Goal: Task Accomplishment & Management: Complete application form

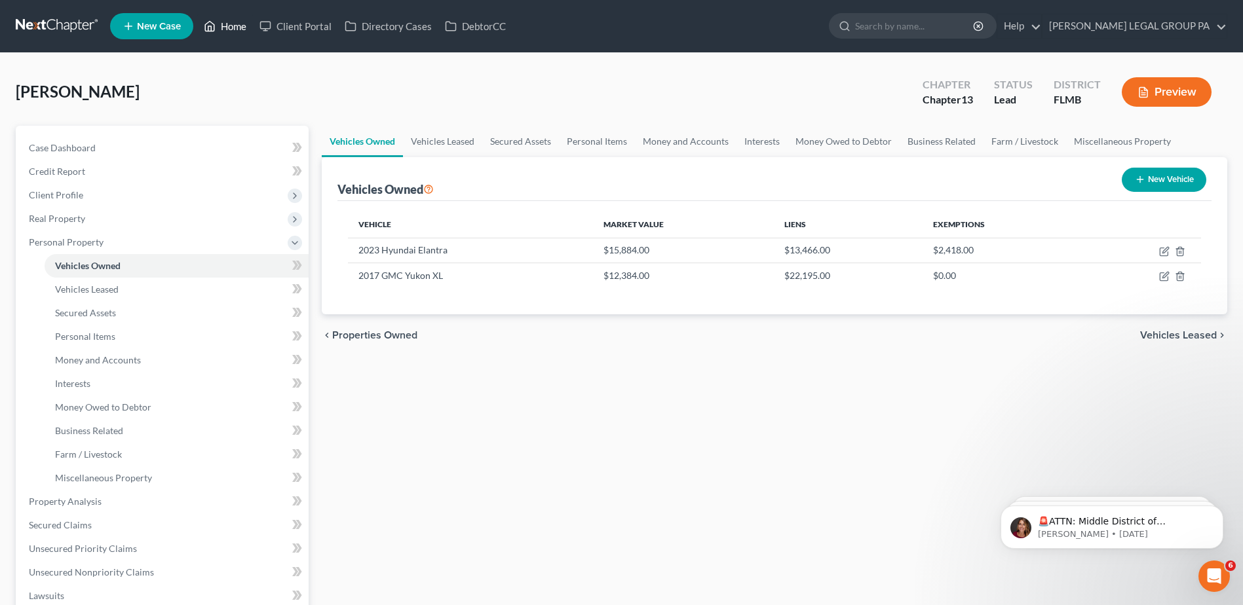
click at [233, 24] on link "Home" at bounding box center [225, 26] width 56 height 24
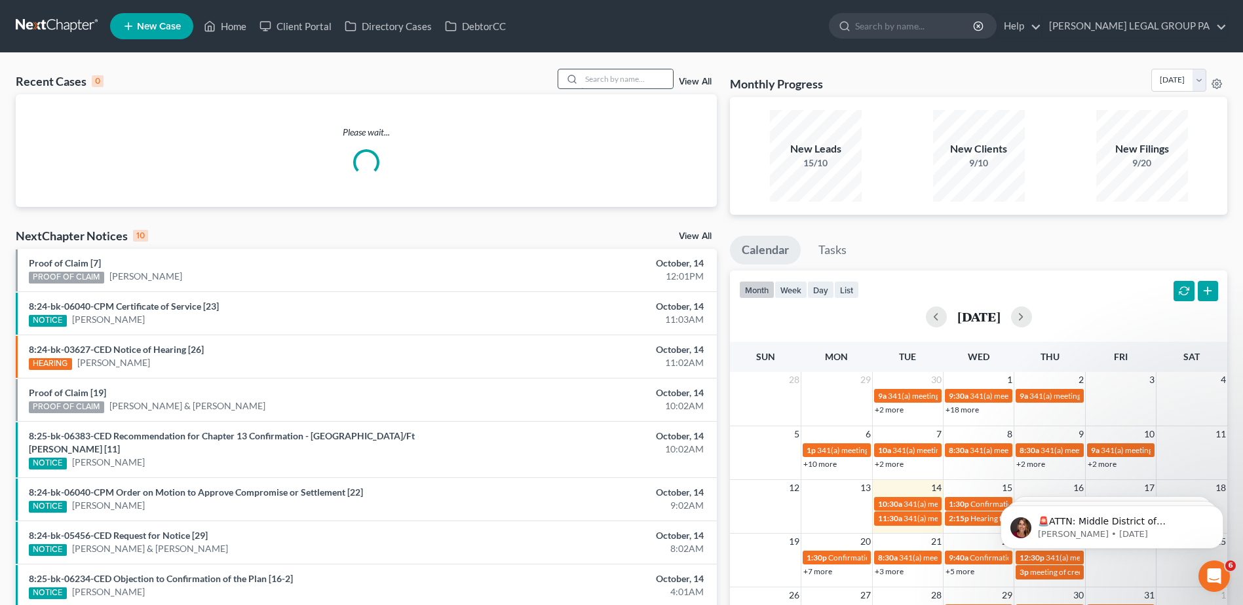
click at [618, 82] on input "search" at bounding box center [627, 78] width 92 height 19
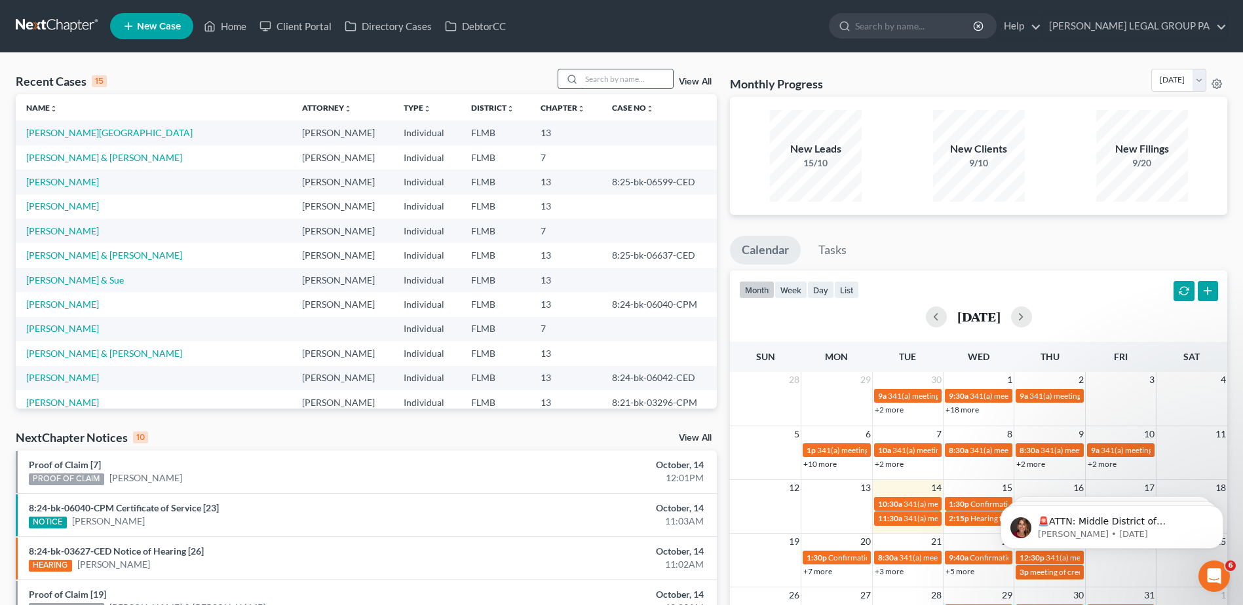
paste input "[PERSON_NAME]"
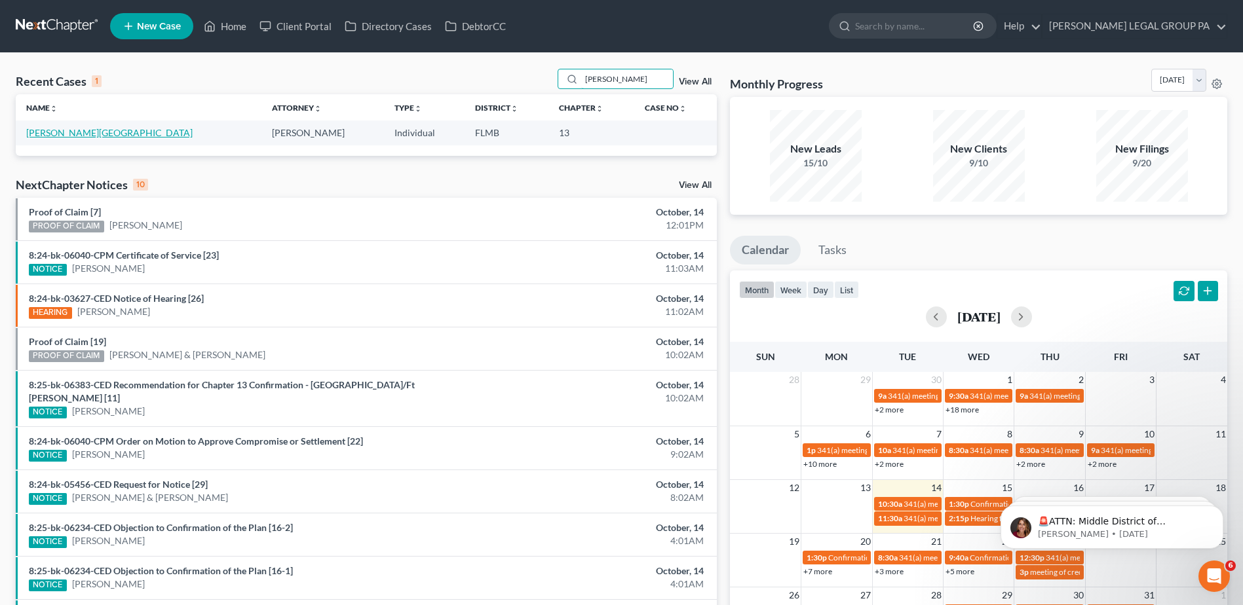
type input "[PERSON_NAME]"
click at [71, 132] on link "[PERSON_NAME][GEOGRAPHIC_DATA]" at bounding box center [109, 132] width 166 height 11
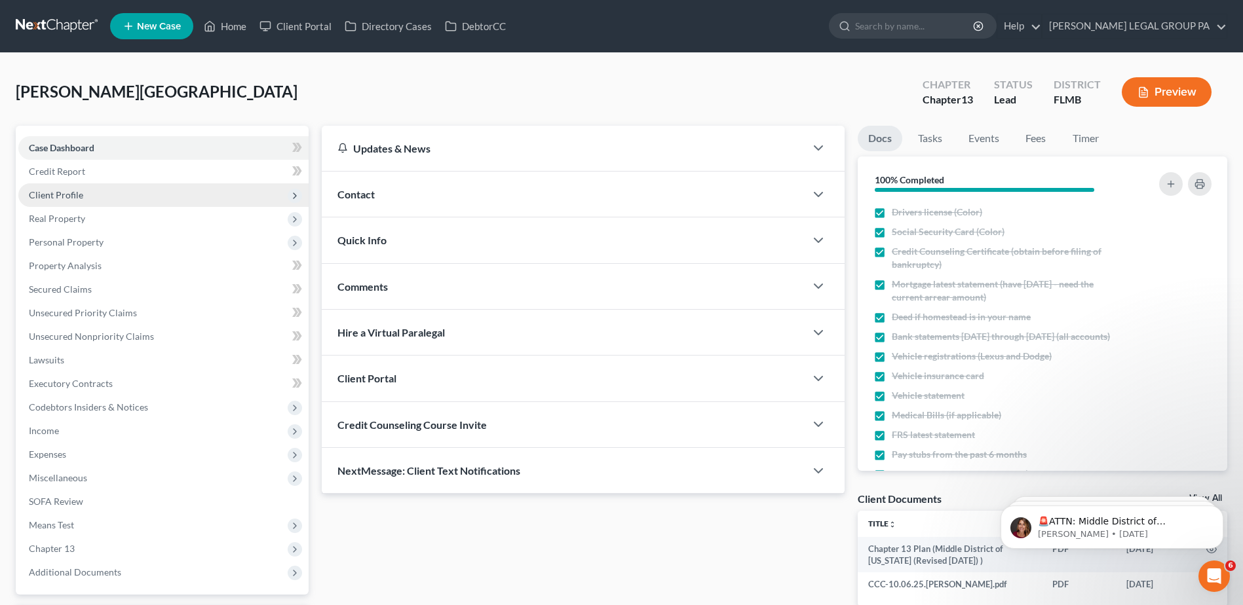
click at [68, 197] on span "Client Profile" at bounding box center [56, 194] width 54 height 11
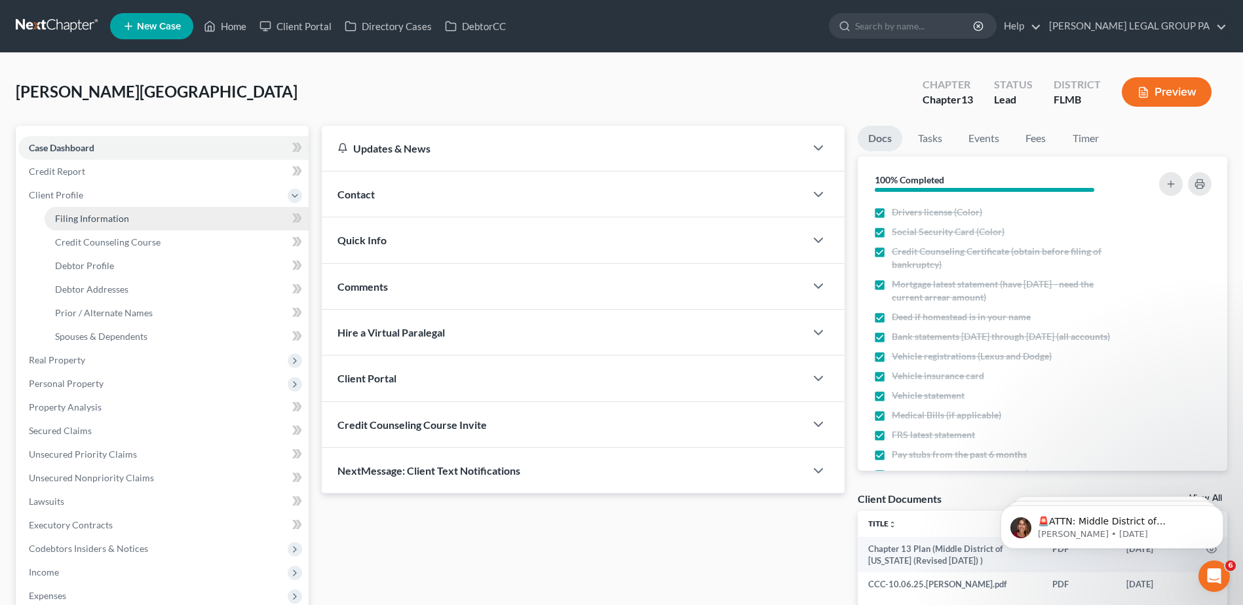
click at [83, 216] on span "Filing Information" at bounding box center [92, 218] width 74 height 11
select select "1"
select select "0"
select select "3"
select select "15"
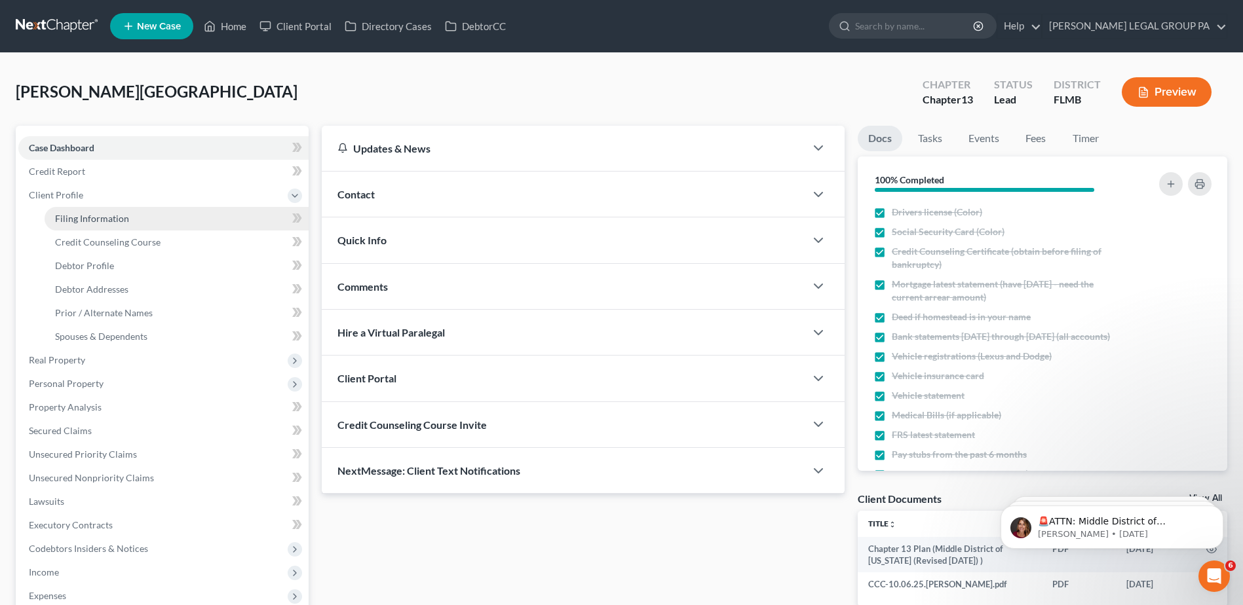
select select "0"
select select "9"
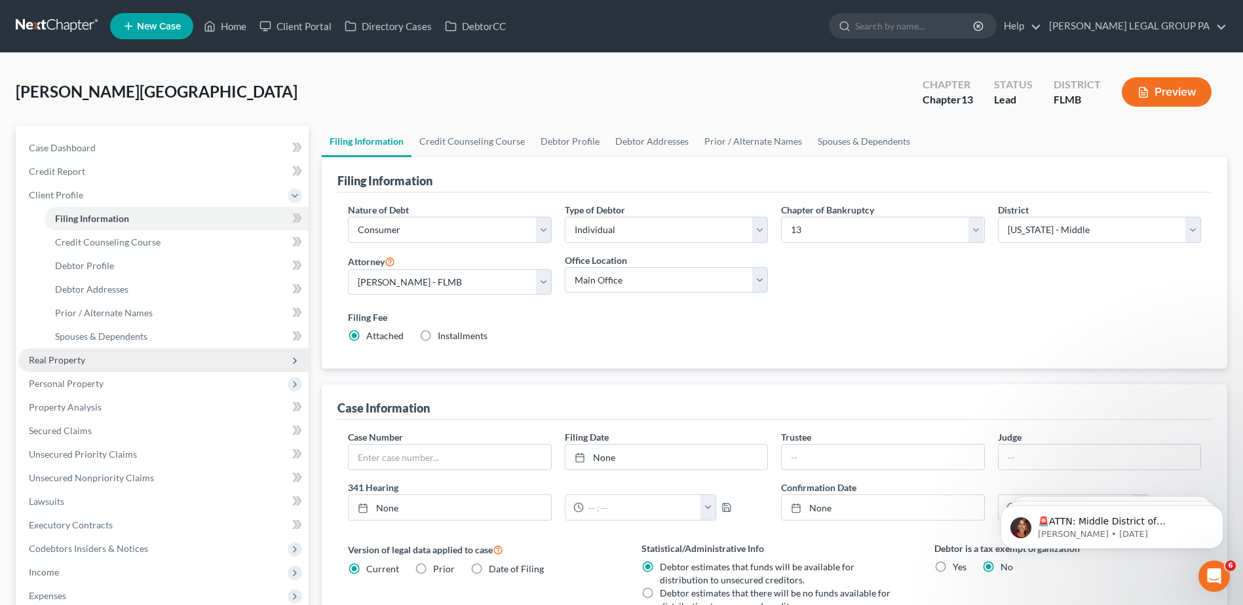
click at [54, 362] on span "Real Property" at bounding box center [57, 359] width 56 height 11
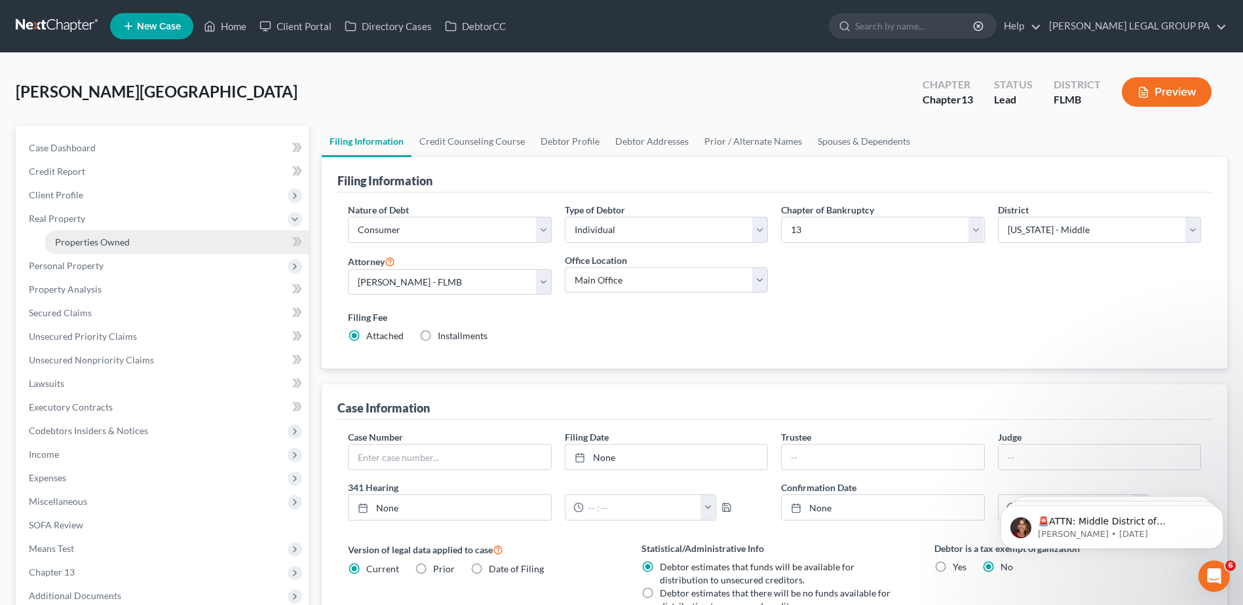
click at [83, 244] on span "Properties Owned" at bounding box center [92, 242] width 75 height 11
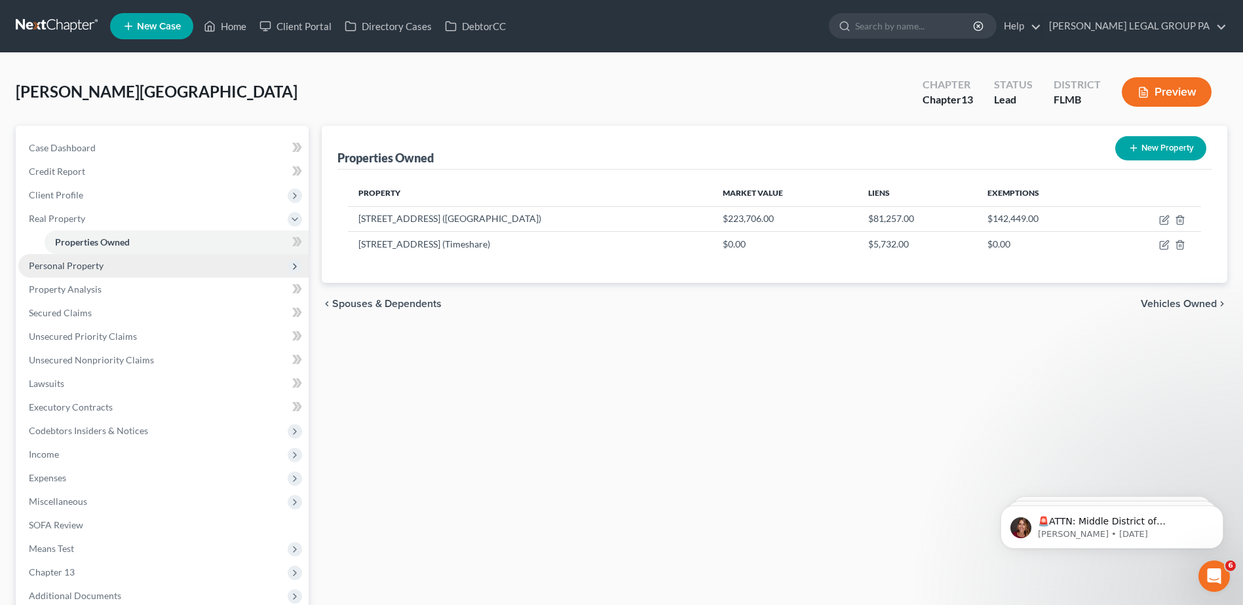
click at [62, 266] on span "Personal Property" at bounding box center [66, 265] width 75 height 11
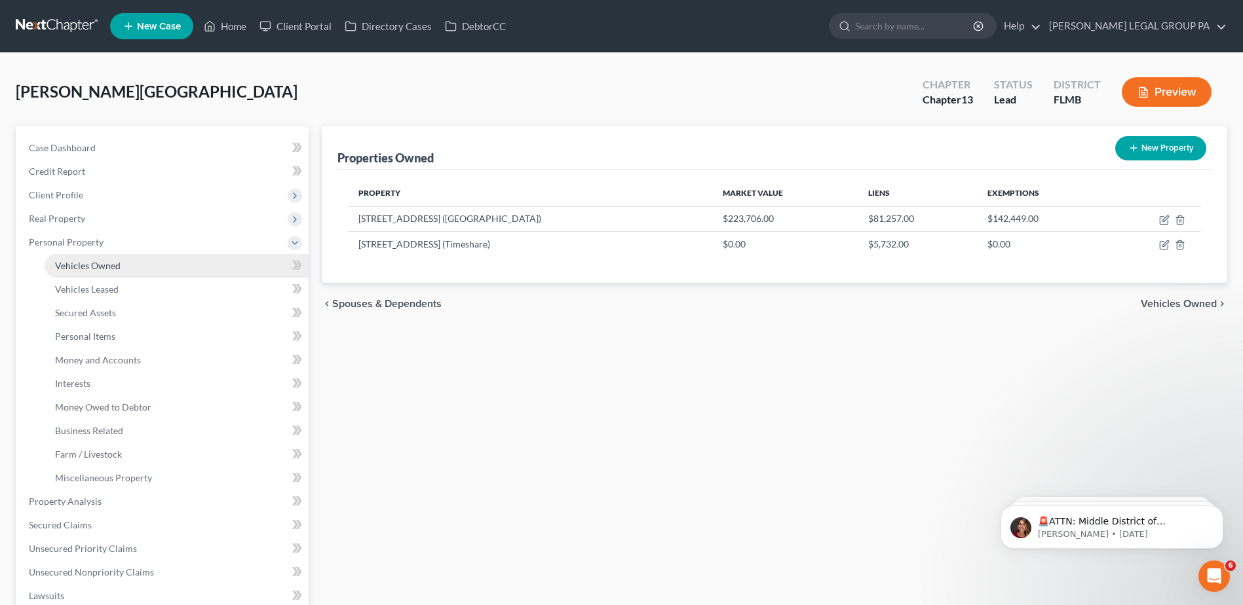
click at [63, 265] on span "Vehicles Owned" at bounding box center [88, 265] width 66 height 11
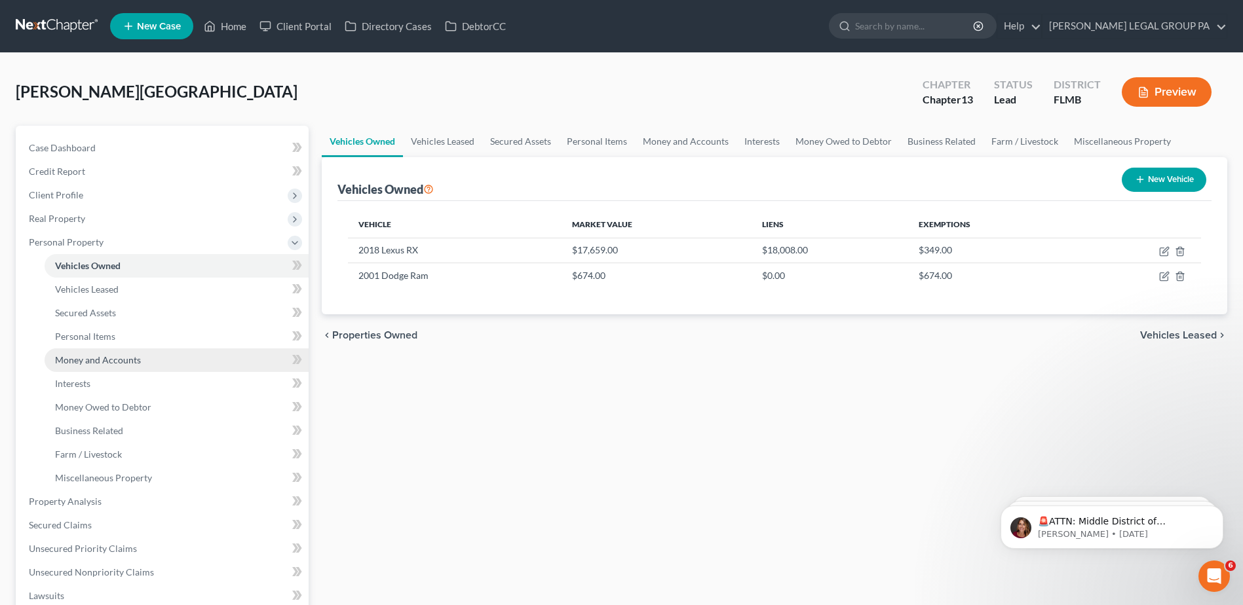
click at [104, 360] on span "Money and Accounts" at bounding box center [98, 359] width 86 height 11
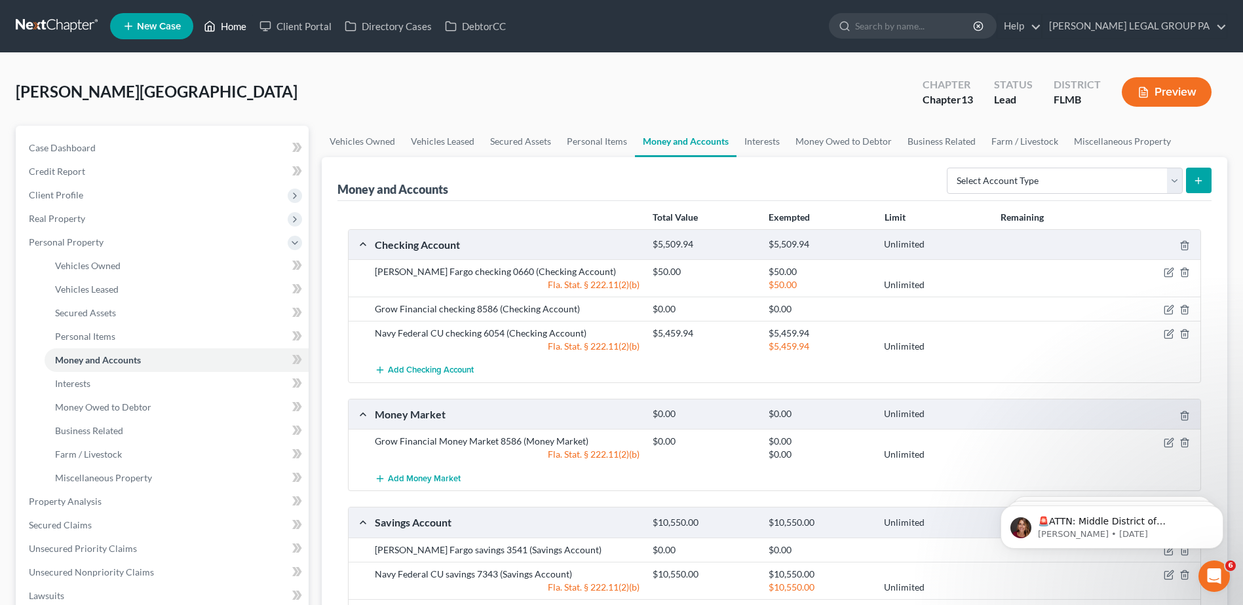
click at [237, 29] on link "Home" at bounding box center [225, 26] width 56 height 24
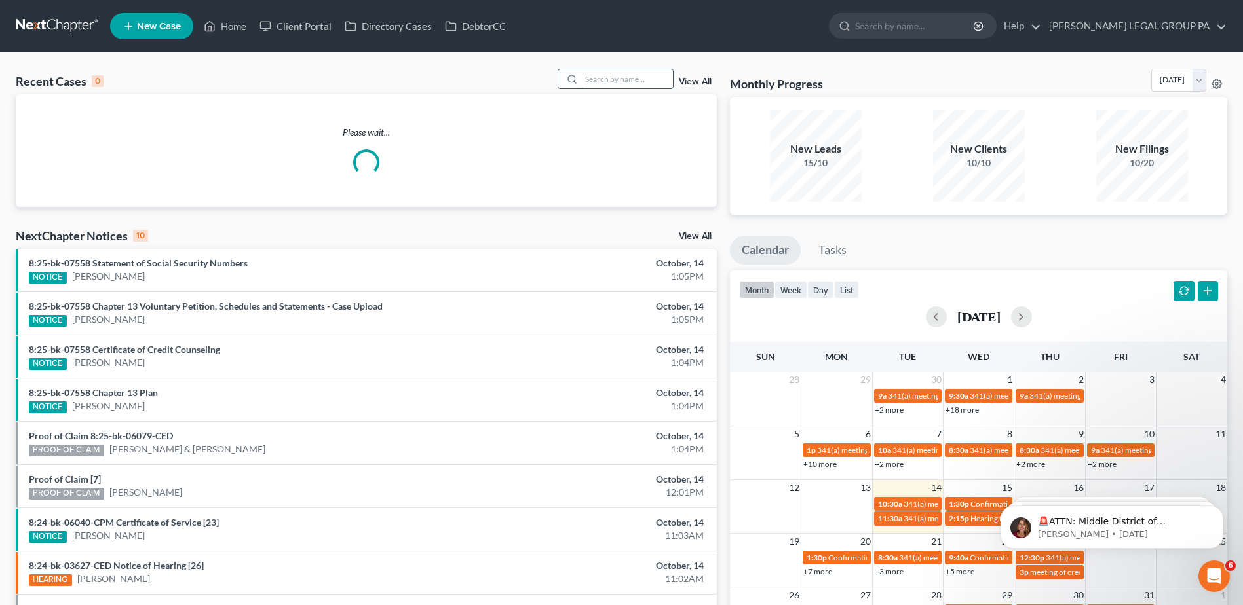
click at [641, 73] on input "search" at bounding box center [627, 78] width 92 height 19
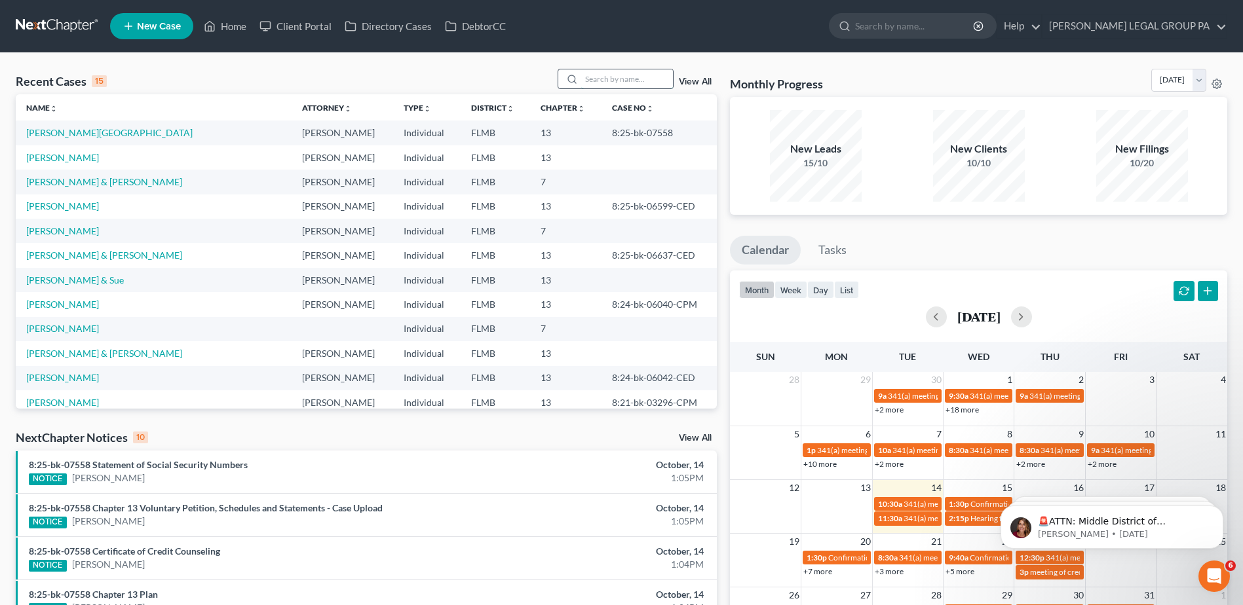
paste input "Corpes"
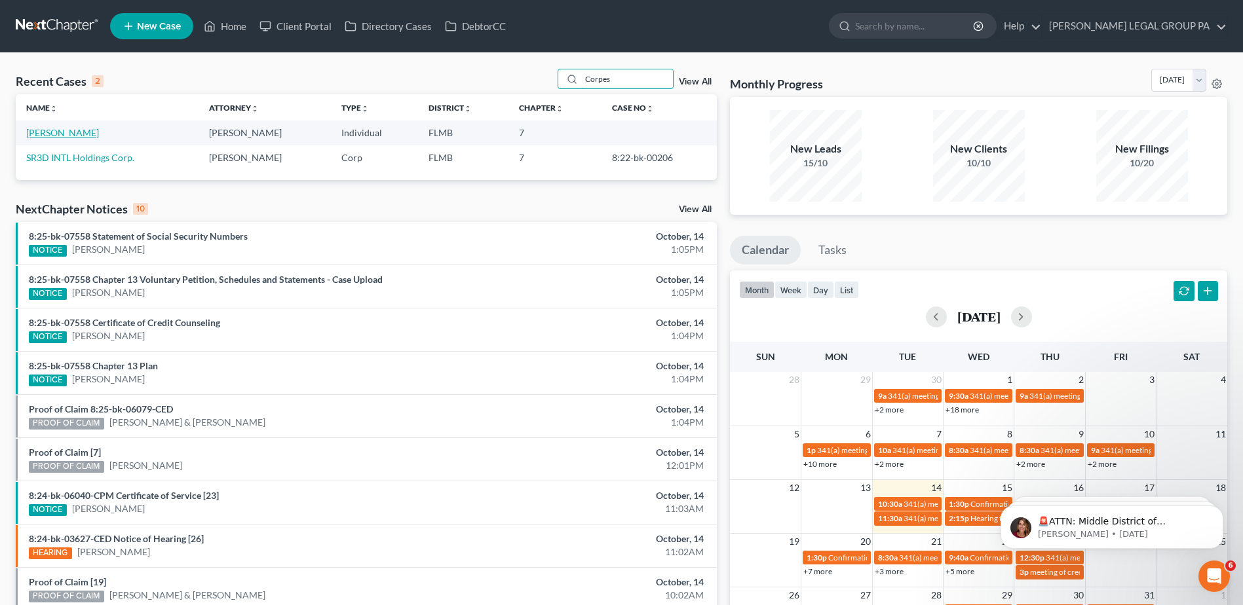
type input "Corpes"
click at [62, 132] on link "[PERSON_NAME]" at bounding box center [62, 132] width 73 height 11
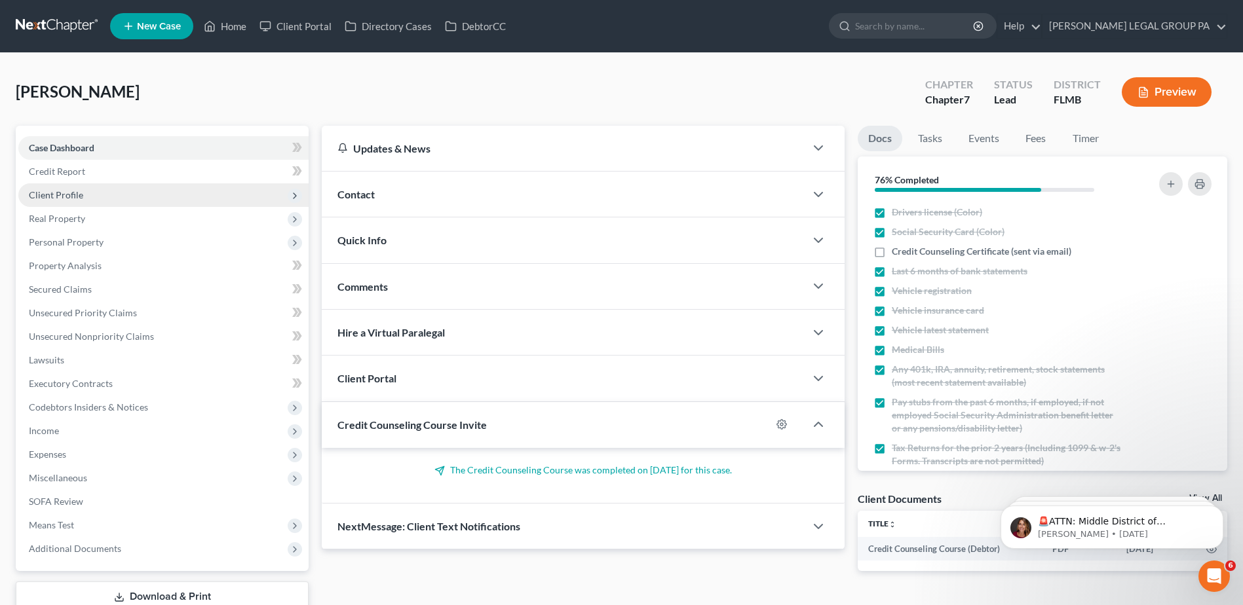
click at [76, 192] on span "Client Profile" at bounding box center [56, 194] width 54 height 11
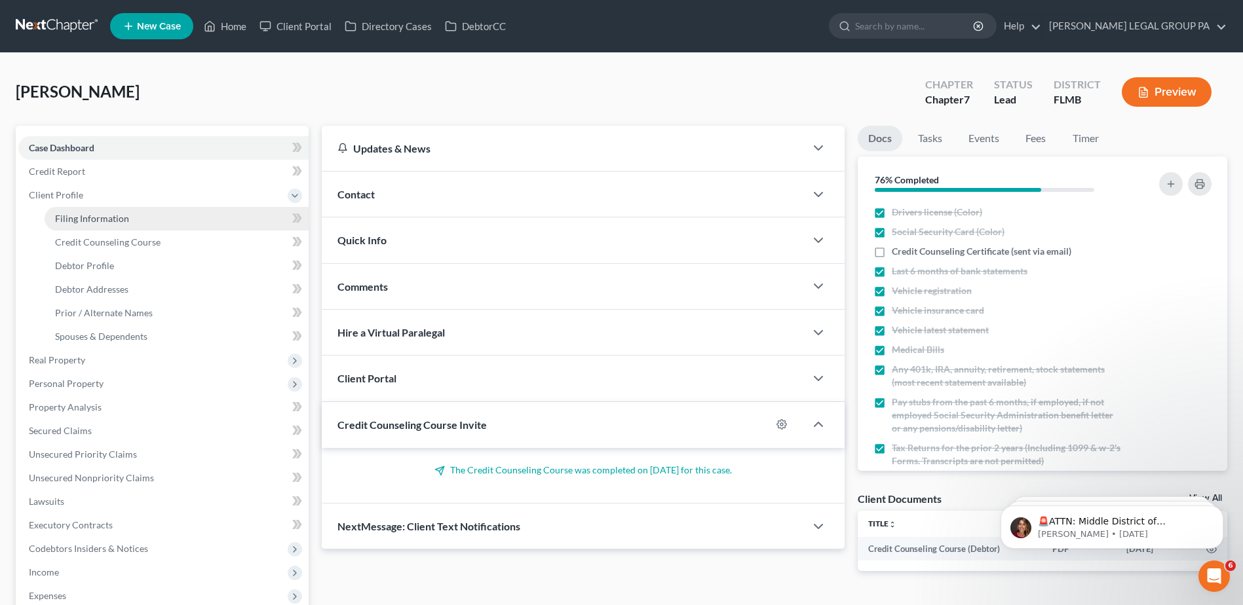
click at [88, 216] on span "Filing Information" at bounding box center [92, 218] width 74 height 11
select select "1"
select select "0"
select select "15"
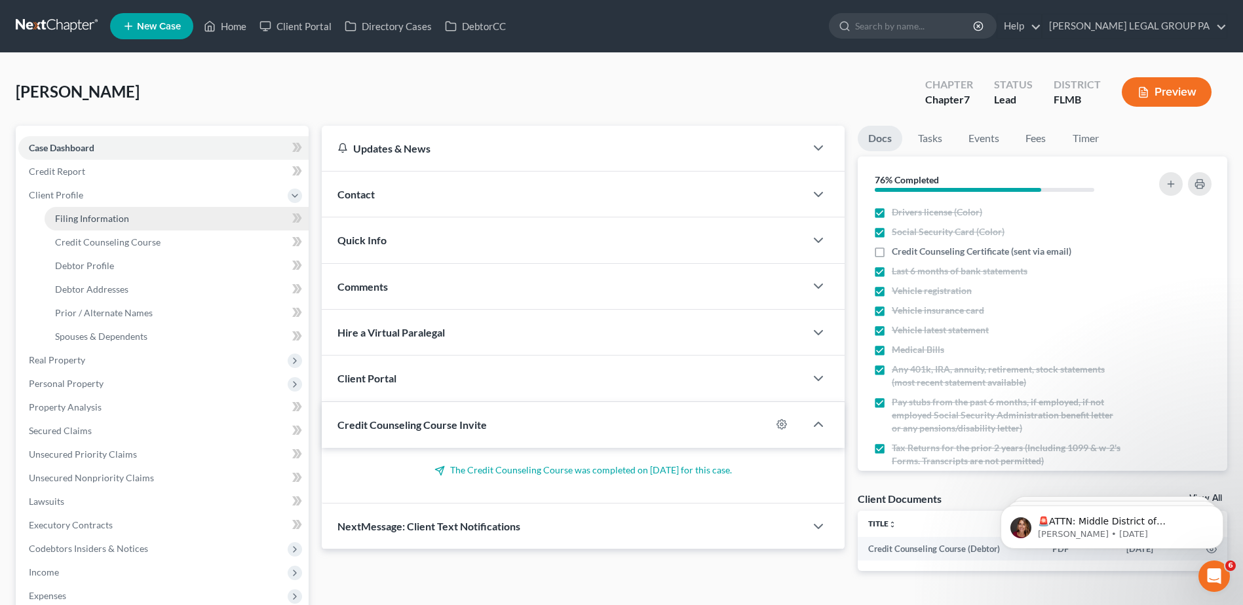
select select "0"
select select "9"
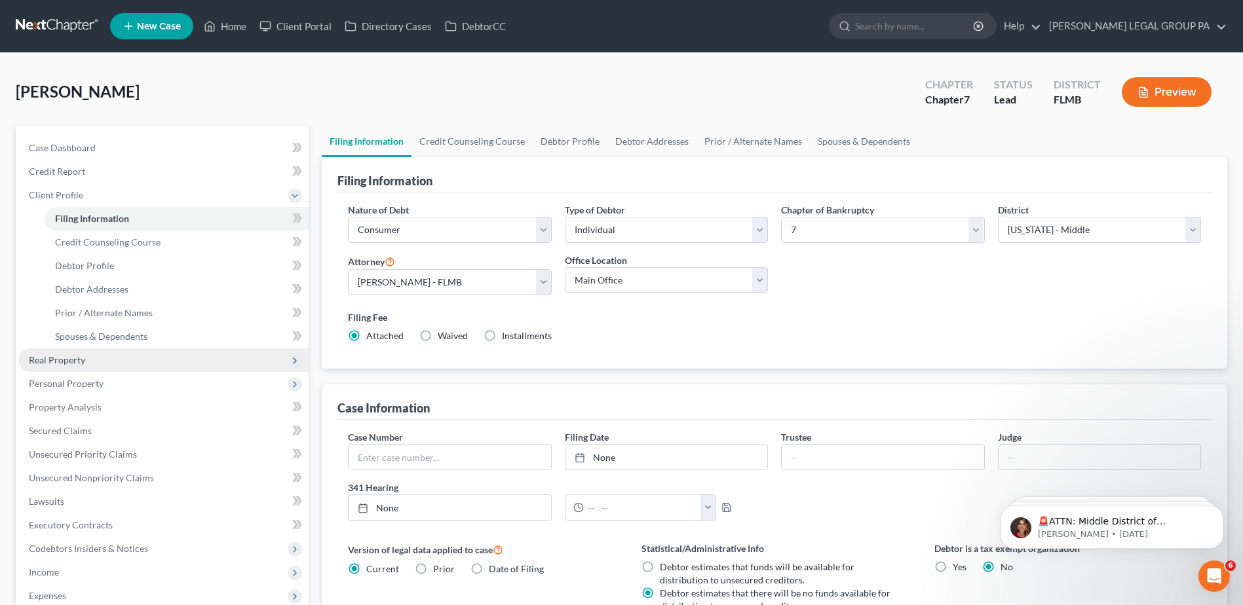
click at [65, 360] on span "Real Property" at bounding box center [57, 359] width 56 height 11
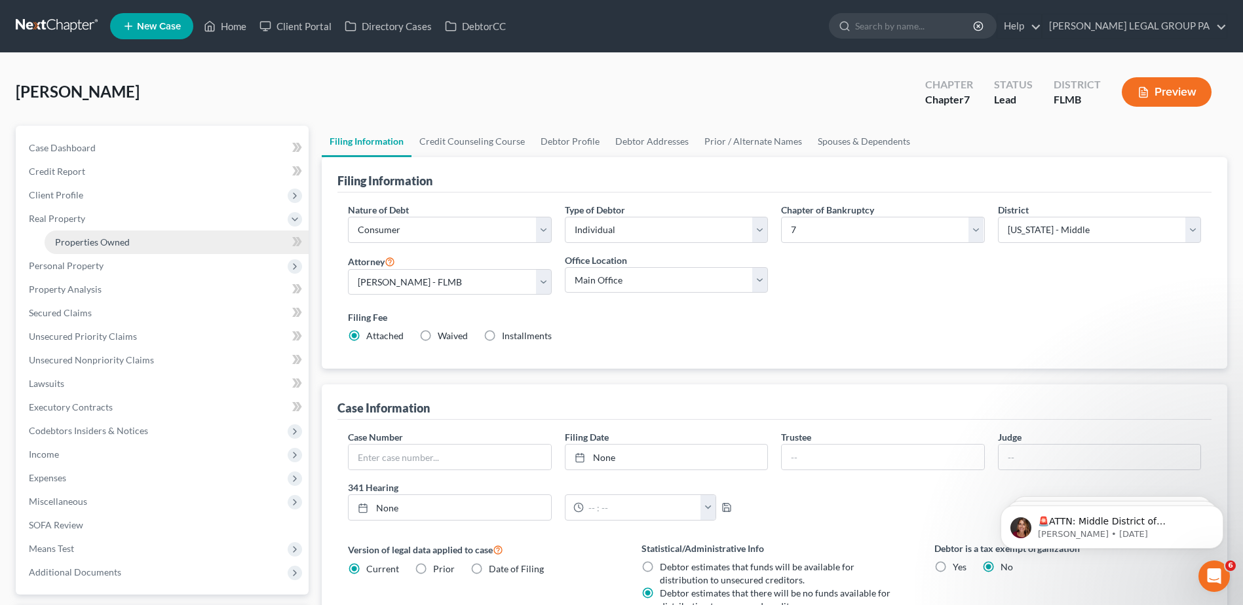
click at [77, 245] on span "Properties Owned" at bounding box center [92, 242] width 75 height 11
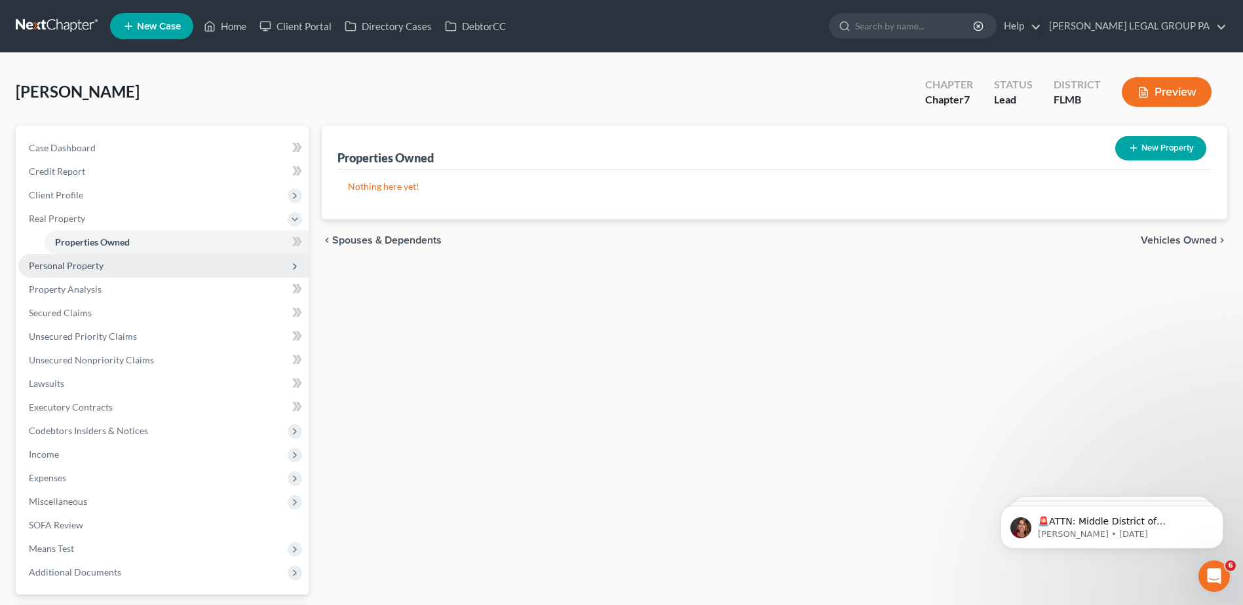
click at [75, 268] on span "Personal Property" at bounding box center [66, 265] width 75 height 11
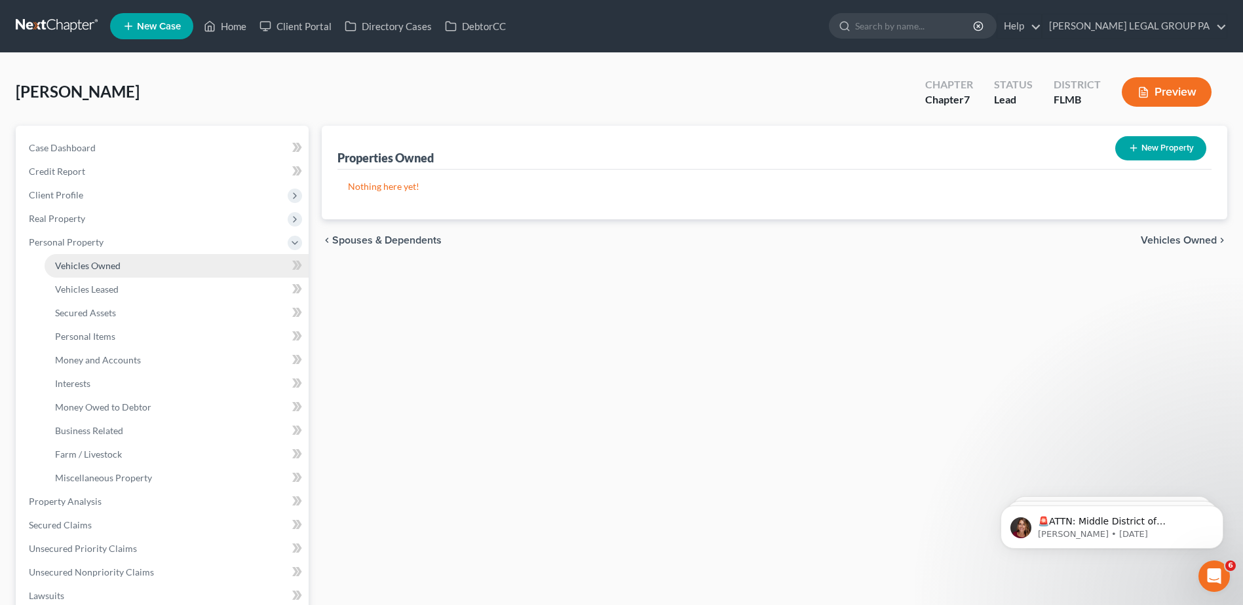
click at [75, 274] on link "Vehicles Owned" at bounding box center [177, 266] width 264 height 24
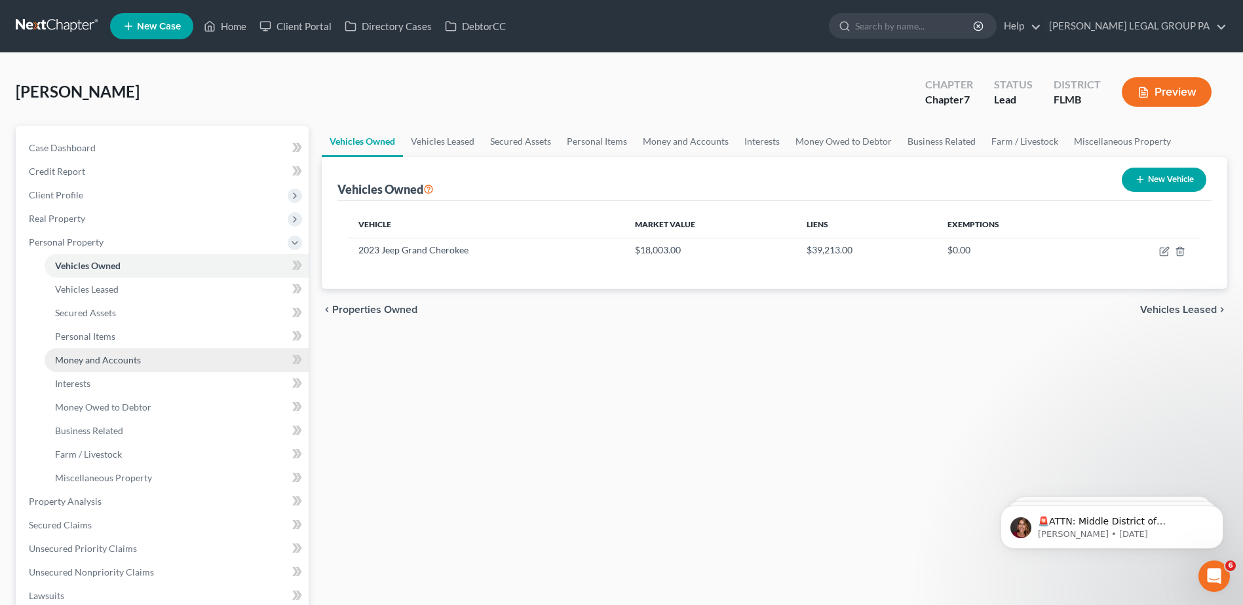
click at [102, 365] on span "Money and Accounts" at bounding box center [98, 359] width 86 height 11
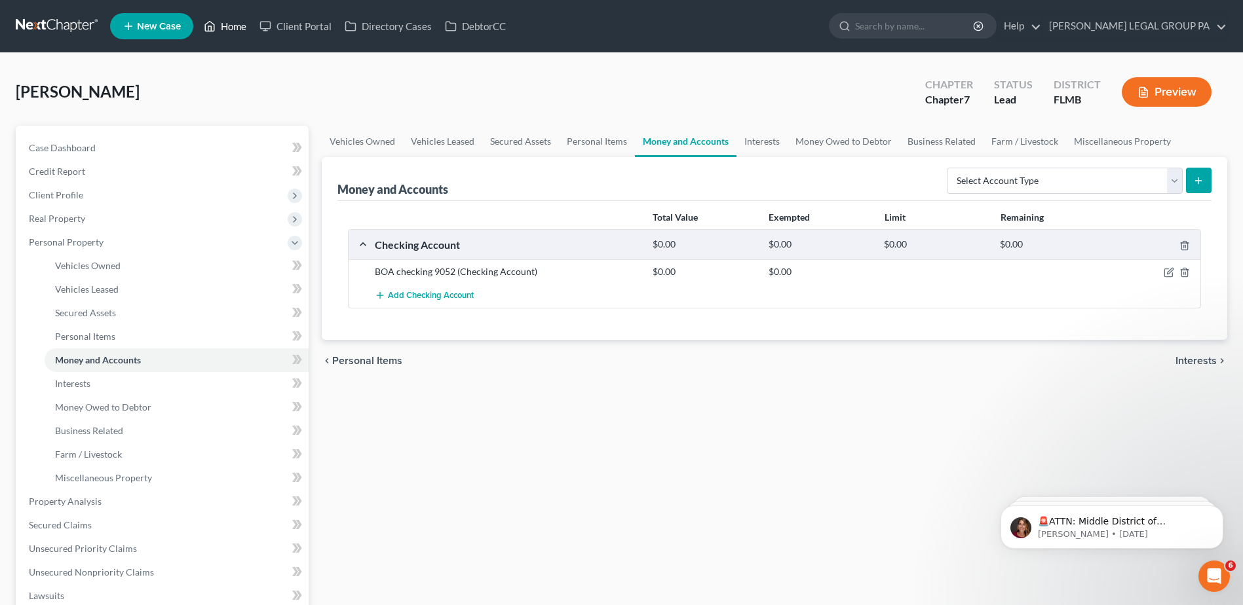
click at [229, 22] on link "Home" at bounding box center [225, 26] width 56 height 24
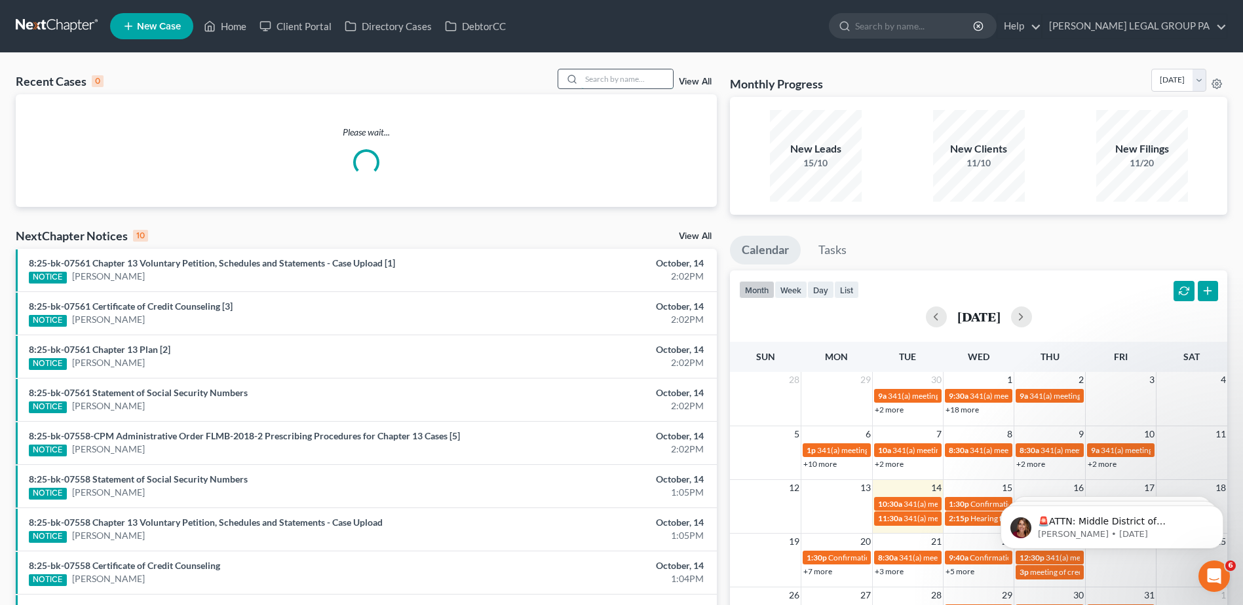
click at [630, 77] on input "search" at bounding box center [627, 78] width 92 height 19
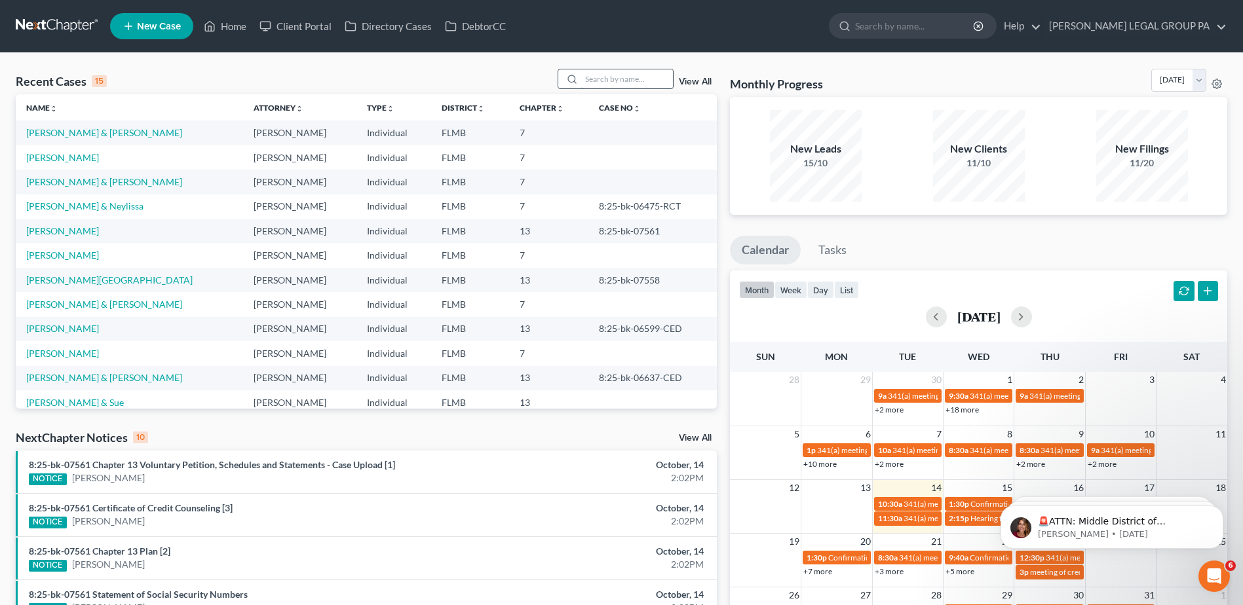
paste input "[PERSON_NAME]"
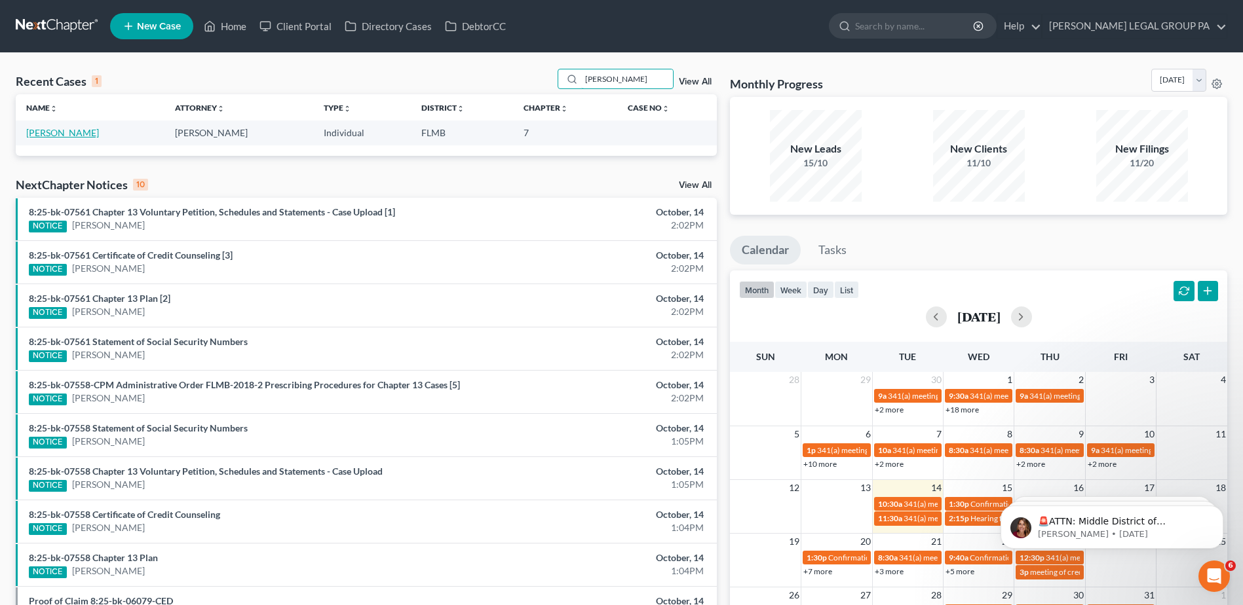
type input "[PERSON_NAME]"
click at [59, 133] on link "[PERSON_NAME]" at bounding box center [62, 132] width 73 height 11
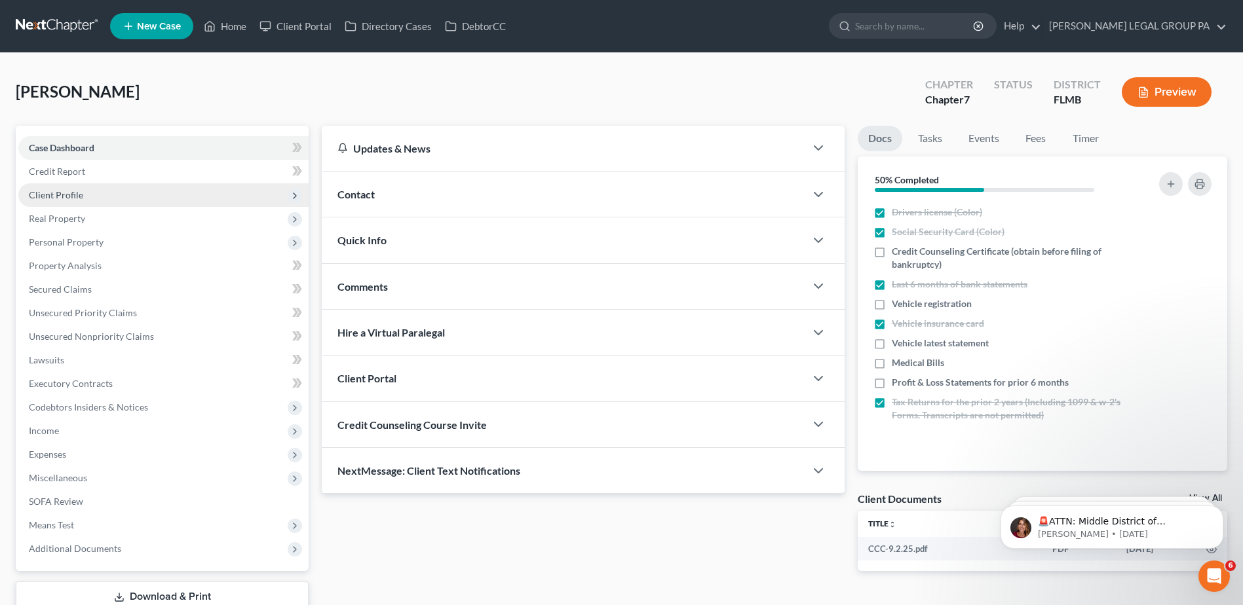
click at [54, 191] on span "Client Profile" at bounding box center [56, 194] width 54 height 11
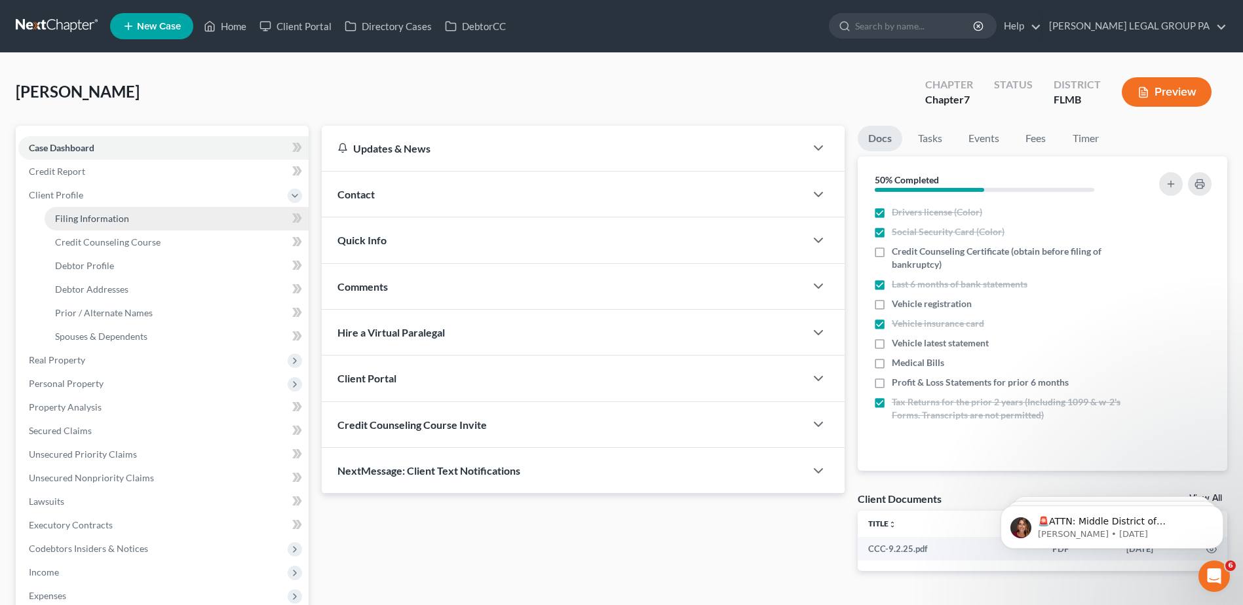
click at [93, 215] on span "Filing Information" at bounding box center [92, 218] width 74 height 11
select select "1"
select select "0"
select select "15"
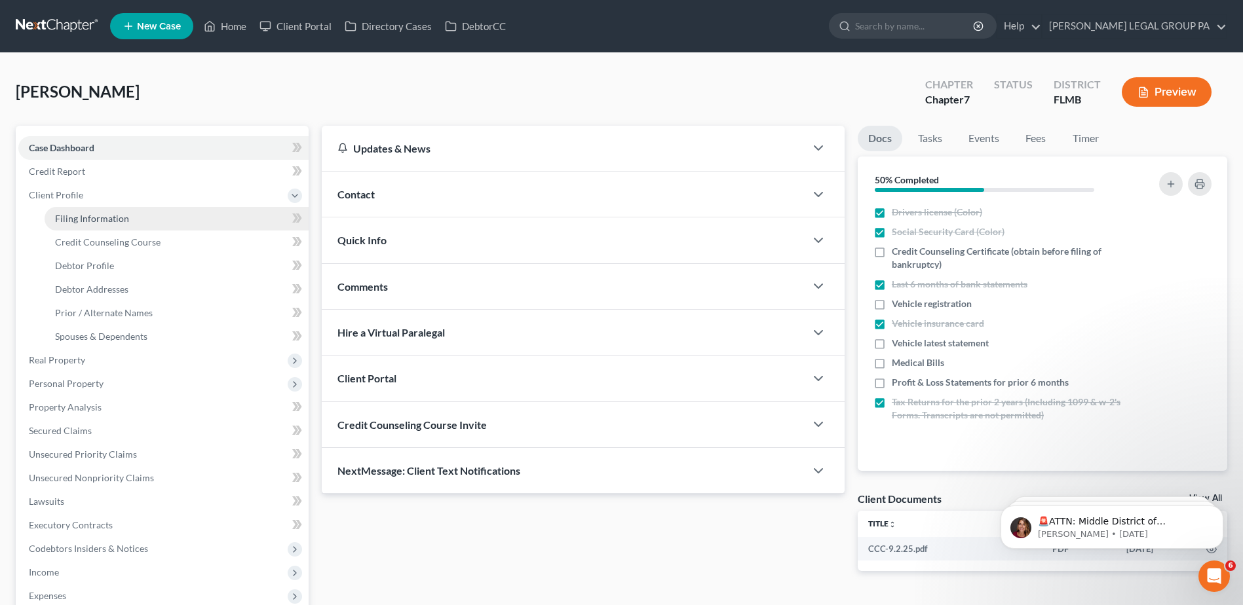
select select "0"
select select "9"
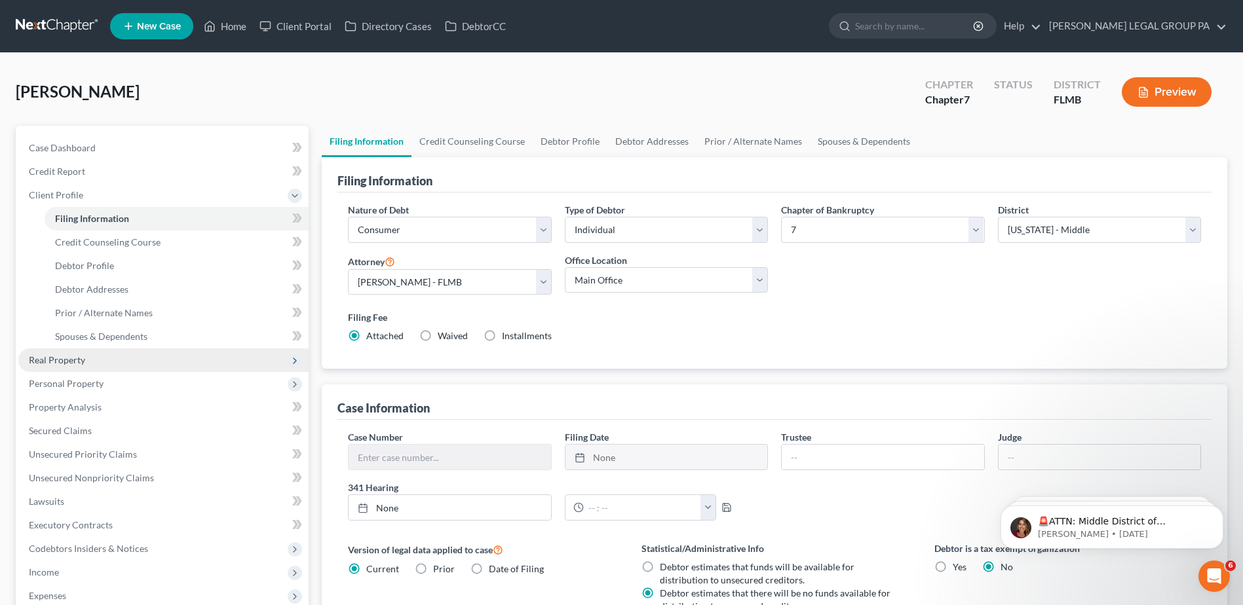
click at [64, 362] on span "Real Property" at bounding box center [57, 359] width 56 height 11
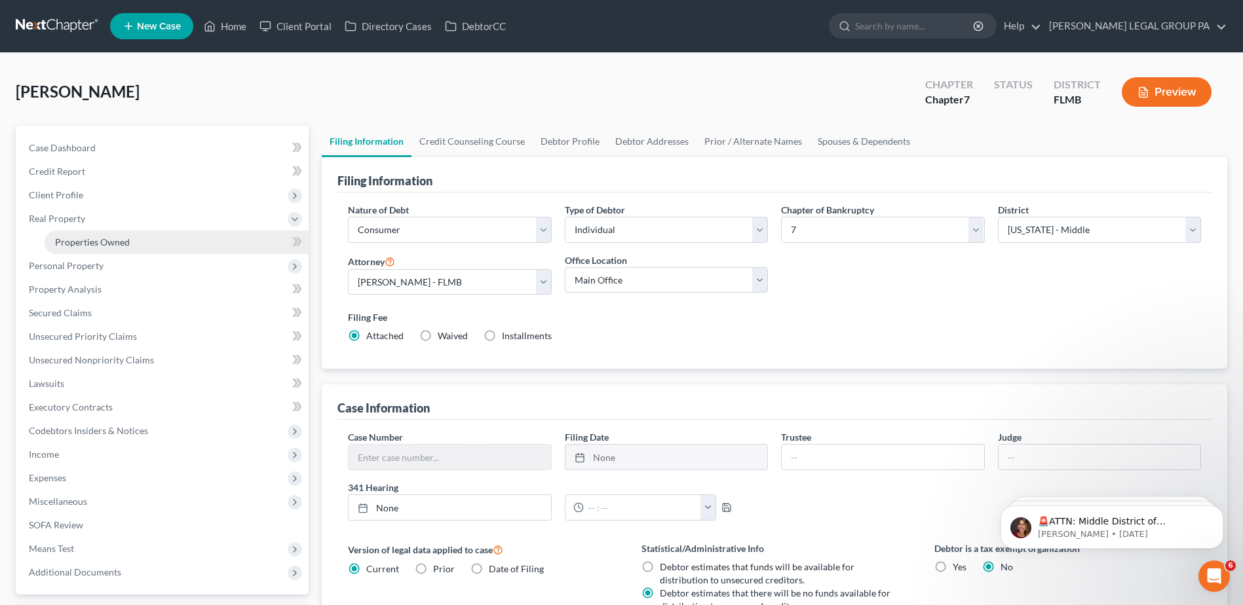
click at [98, 238] on span "Properties Owned" at bounding box center [92, 242] width 75 height 11
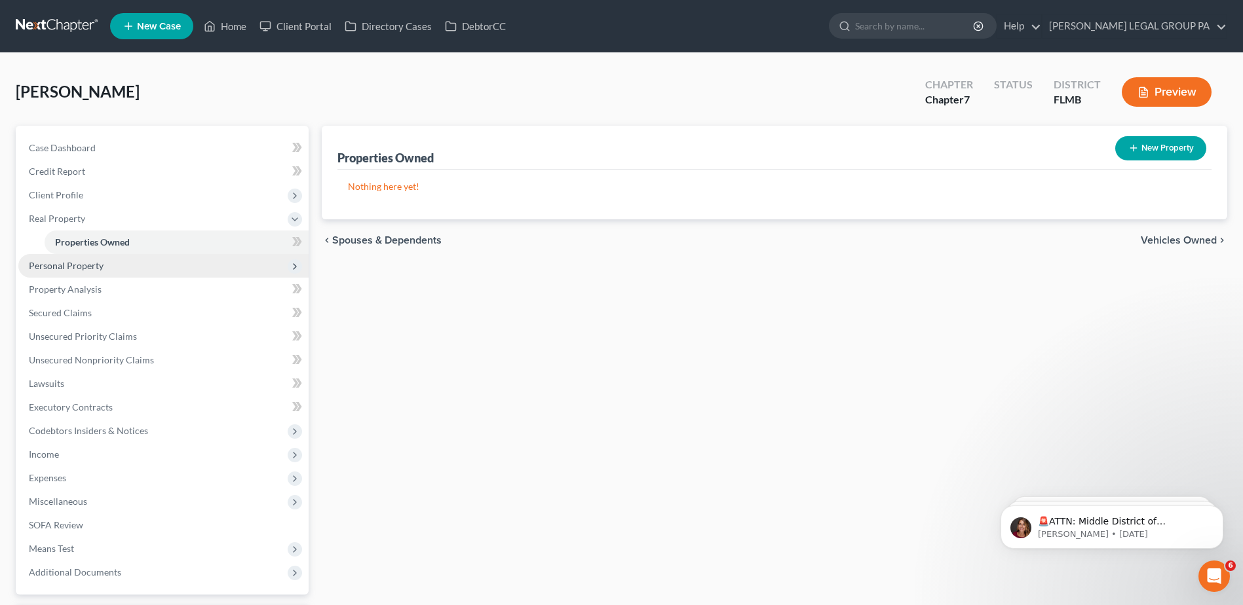
click at [67, 257] on span "Personal Property" at bounding box center [163, 266] width 290 height 24
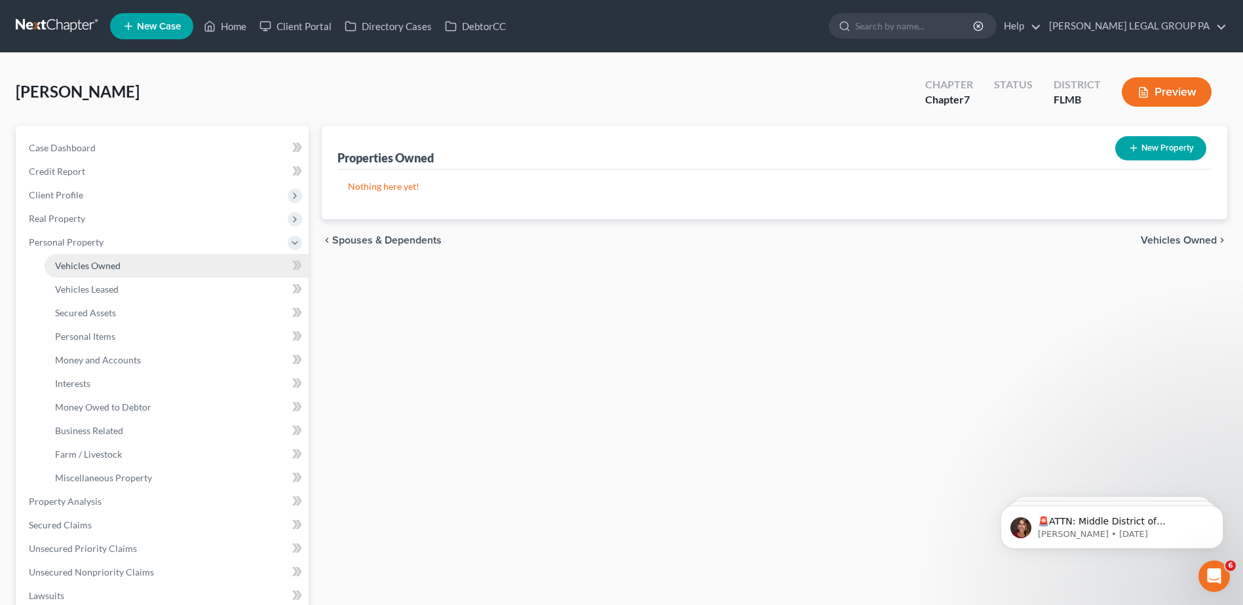
click at [75, 266] on span "Vehicles Owned" at bounding box center [88, 265] width 66 height 11
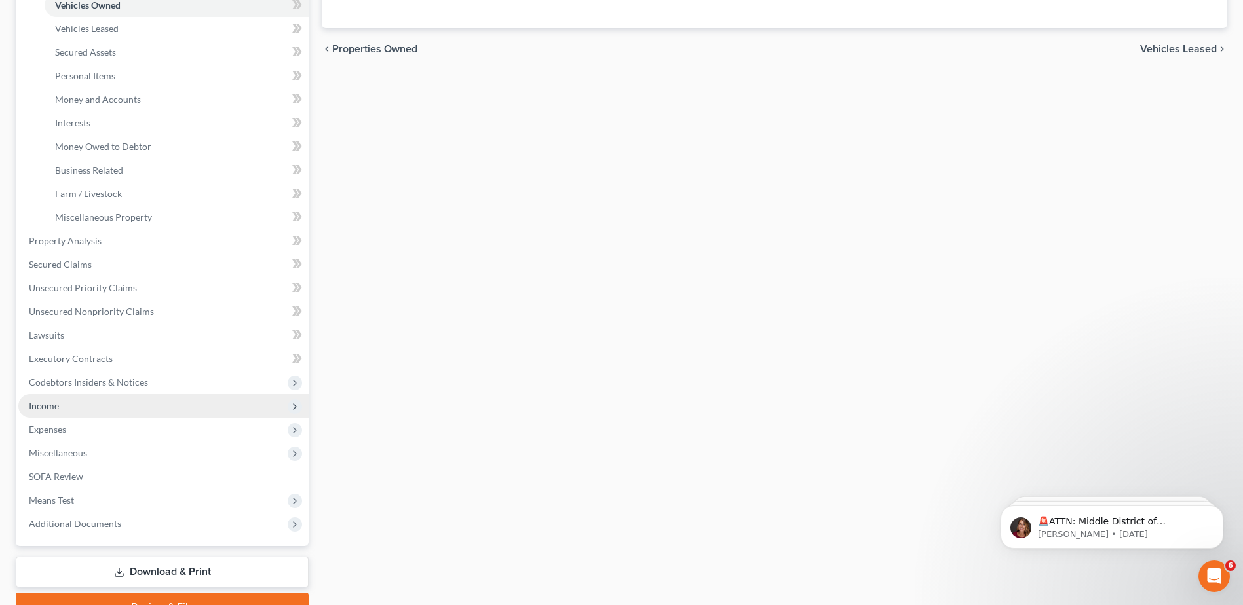
scroll to position [262, 0]
click at [37, 402] on span "Income" at bounding box center [44, 404] width 30 height 11
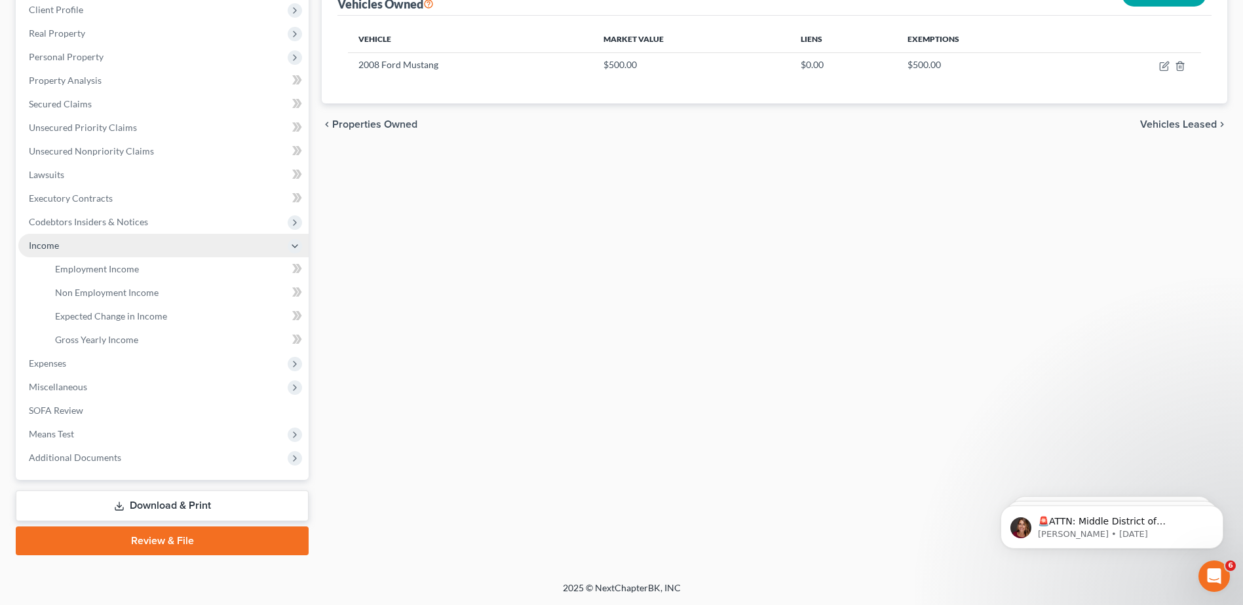
scroll to position [185, 0]
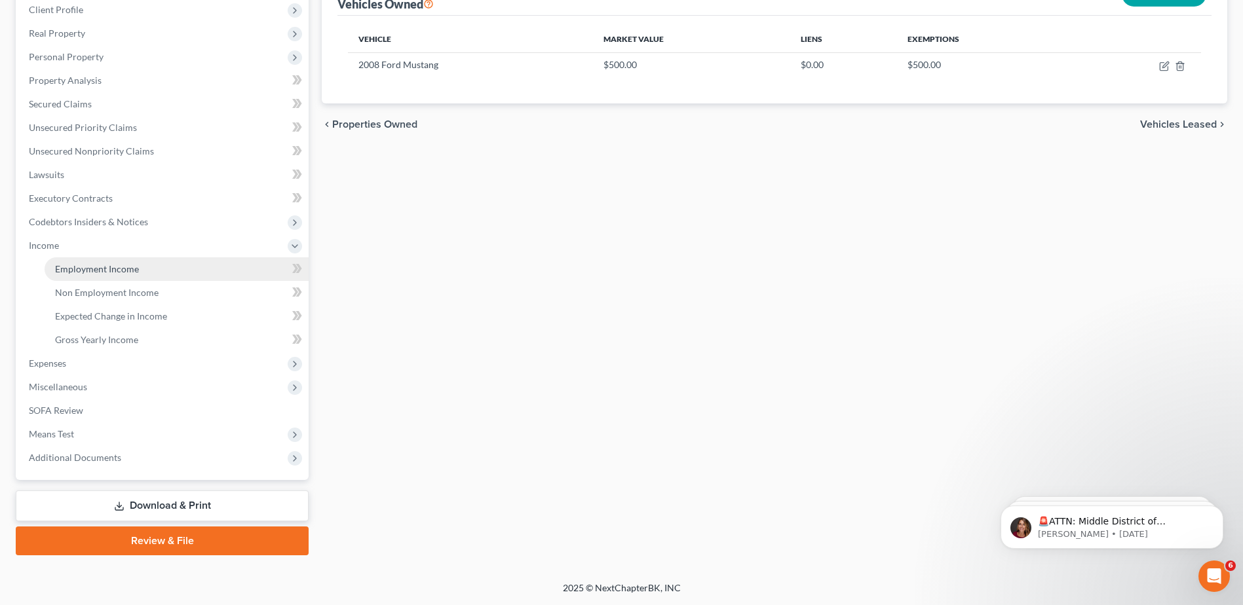
click at [92, 269] on span "Employment Income" at bounding box center [97, 268] width 84 height 11
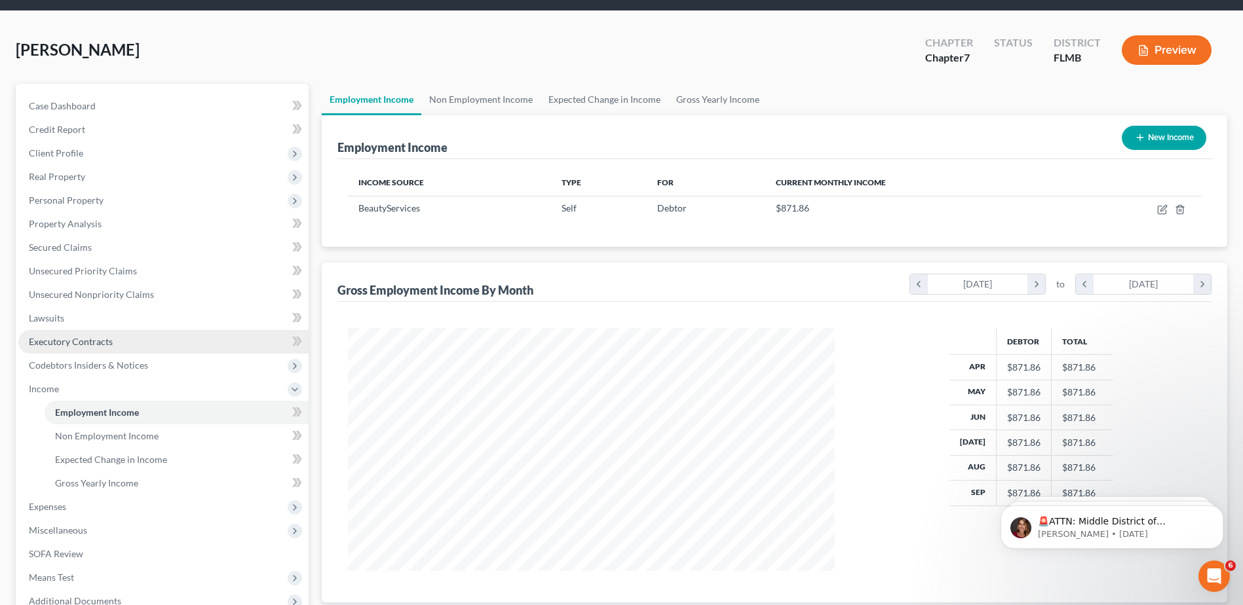
scroll to position [66, 0]
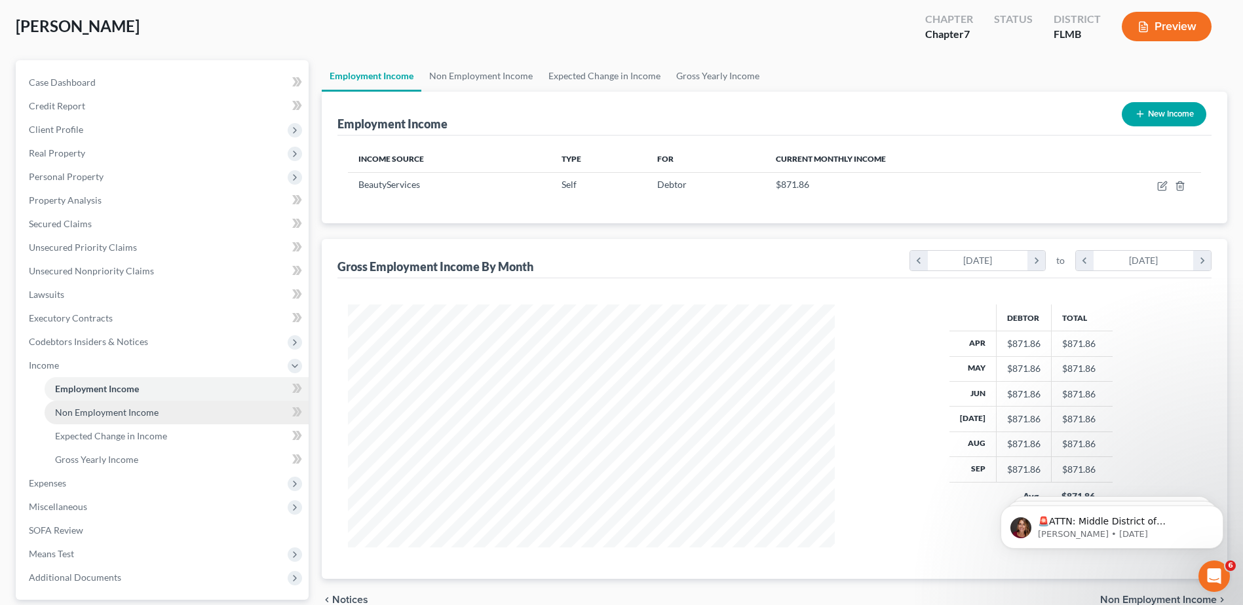
click at [104, 415] on span "Non Employment Income" at bounding box center [107, 412] width 104 height 11
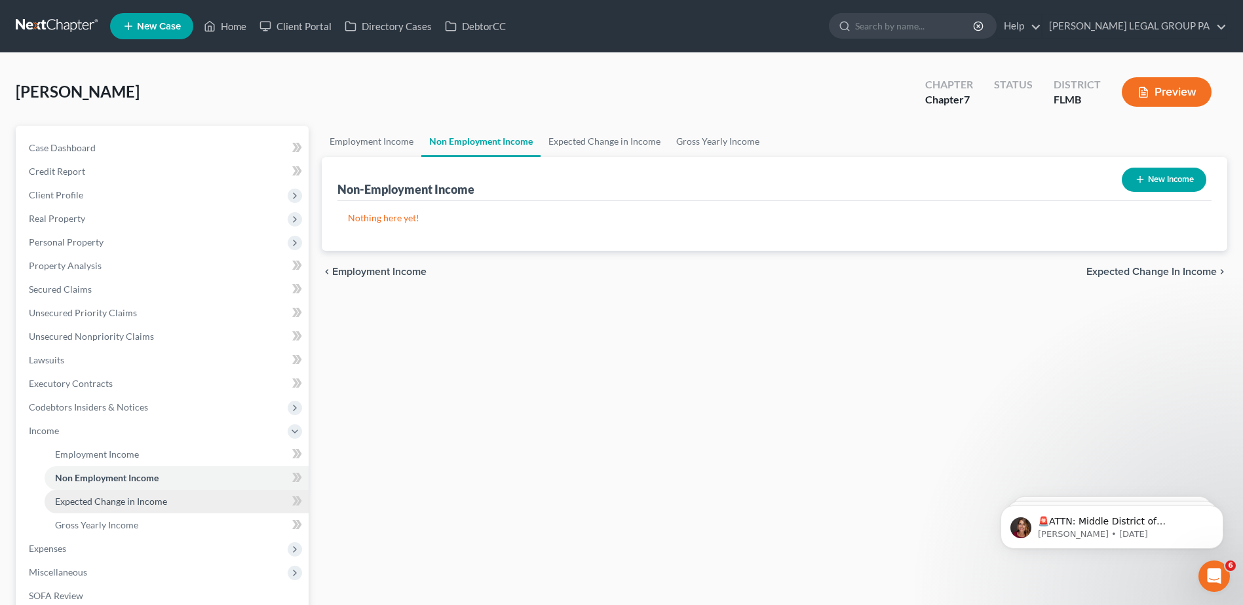
click at [129, 503] on span "Expected Change in Income" at bounding box center [111, 501] width 112 height 11
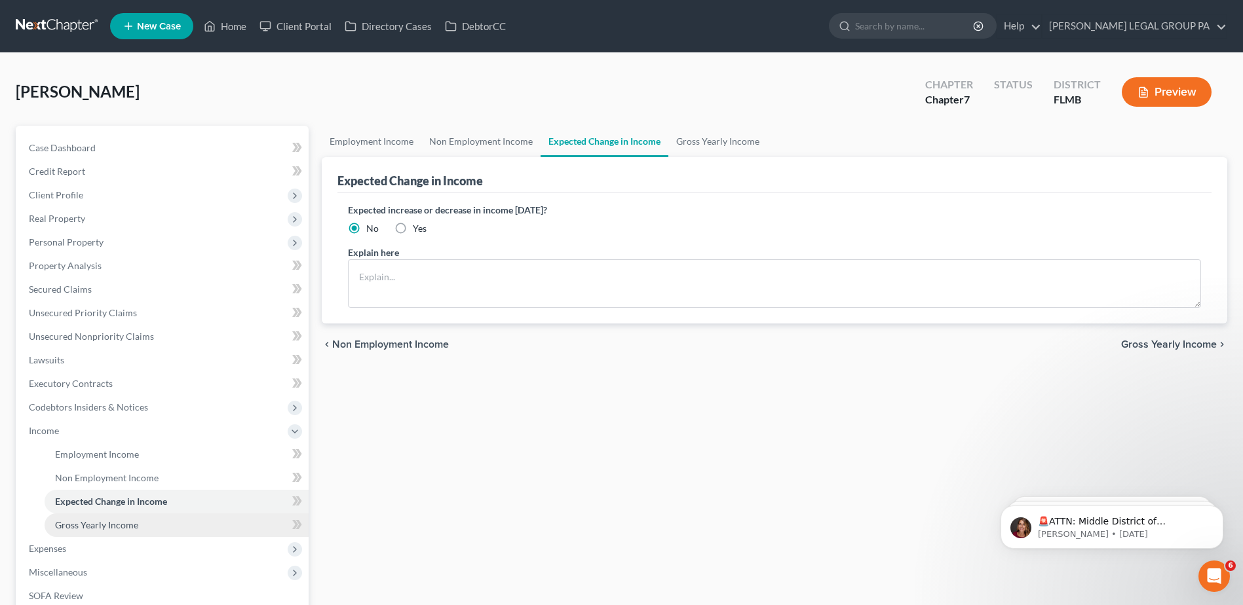
click at [123, 527] on span "Gross Yearly Income" at bounding box center [96, 525] width 83 height 11
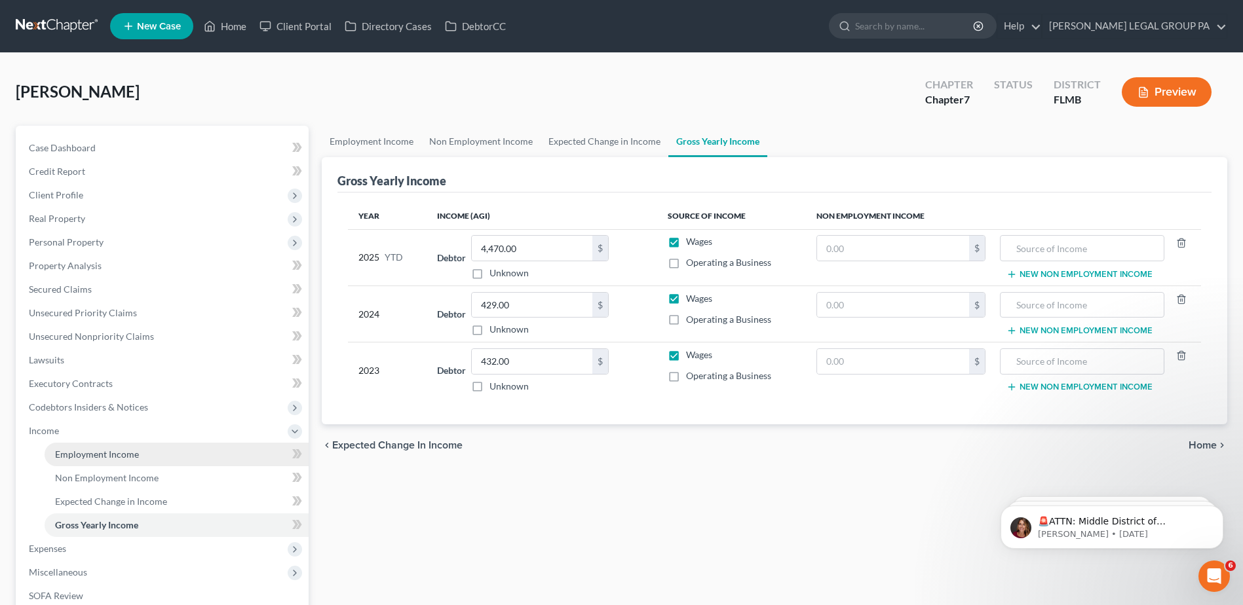
click at [114, 459] on span "Employment Income" at bounding box center [97, 454] width 84 height 11
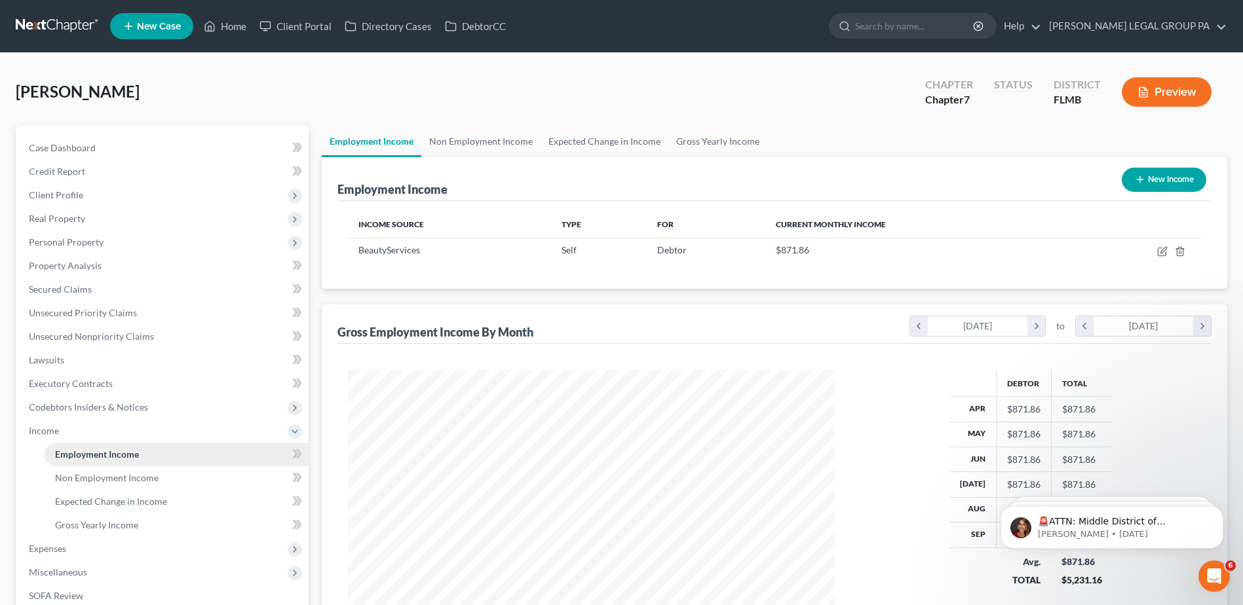
scroll to position [243, 512]
click at [50, 243] on span "Personal Property" at bounding box center [66, 242] width 75 height 11
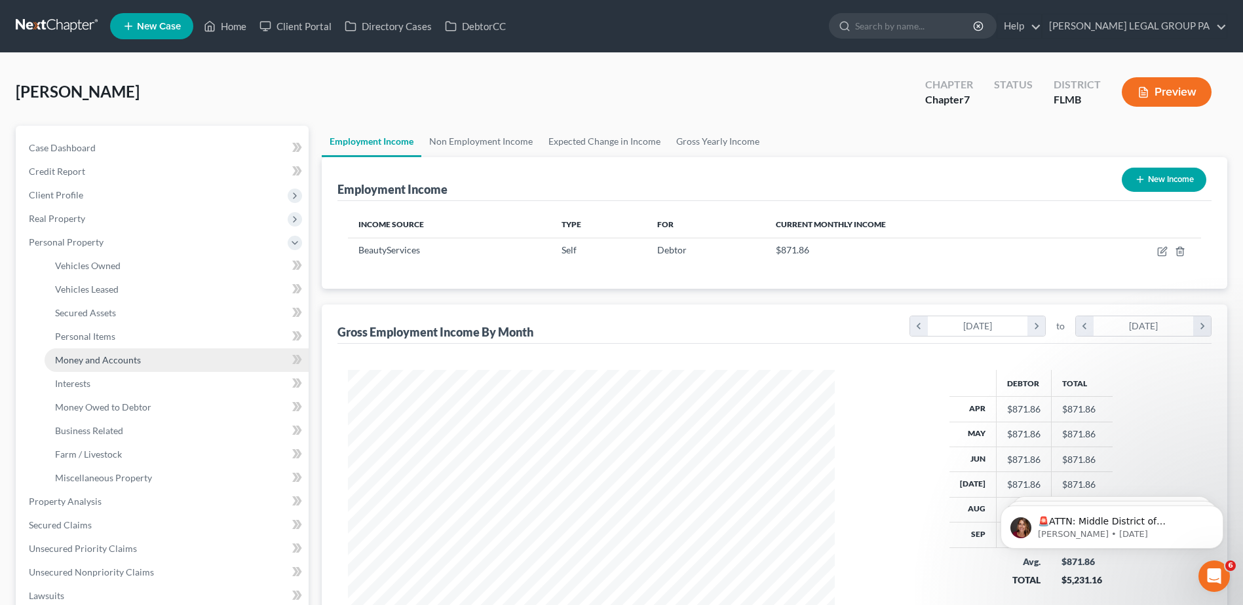
click at [89, 357] on span "Money and Accounts" at bounding box center [98, 359] width 86 height 11
